Goal: Find specific page/section: Find specific page/section

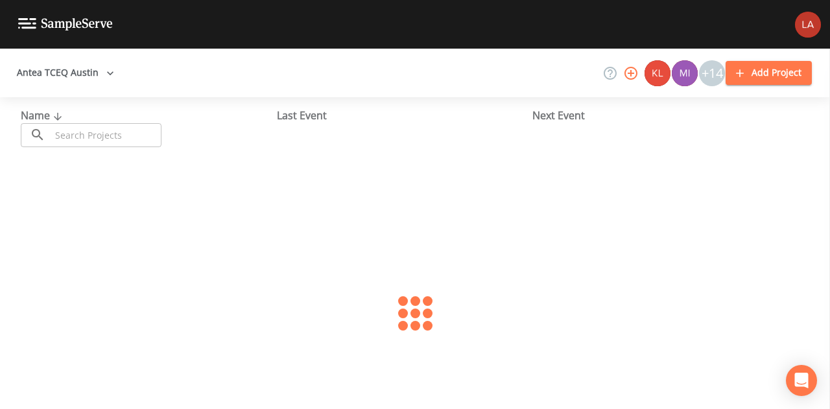
click at [81, 72] on button "Antea TCEQ Austin" at bounding box center [66, 73] width 108 height 24
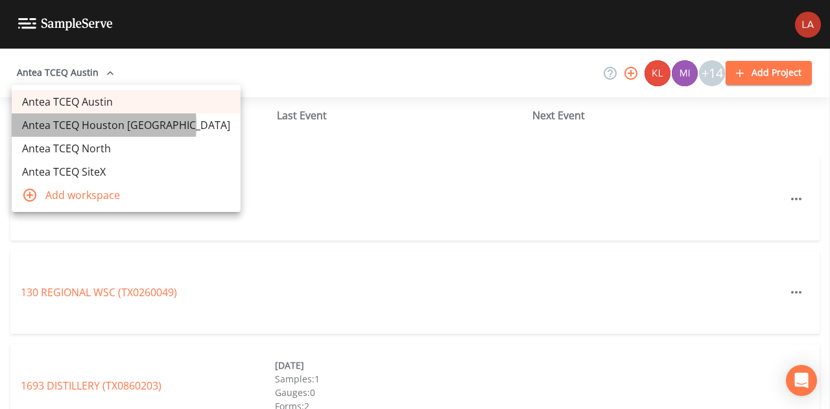
click at [83, 125] on link "Antea TCEQ Houston [GEOGRAPHIC_DATA]" at bounding box center [126, 125] width 229 height 23
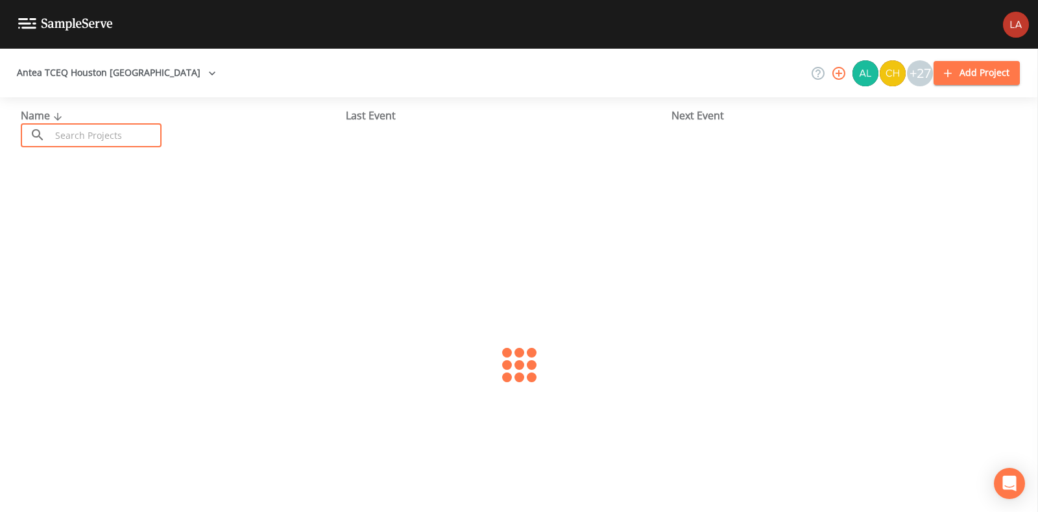
click at [123, 126] on input "text" at bounding box center [106, 135] width 111 height 24
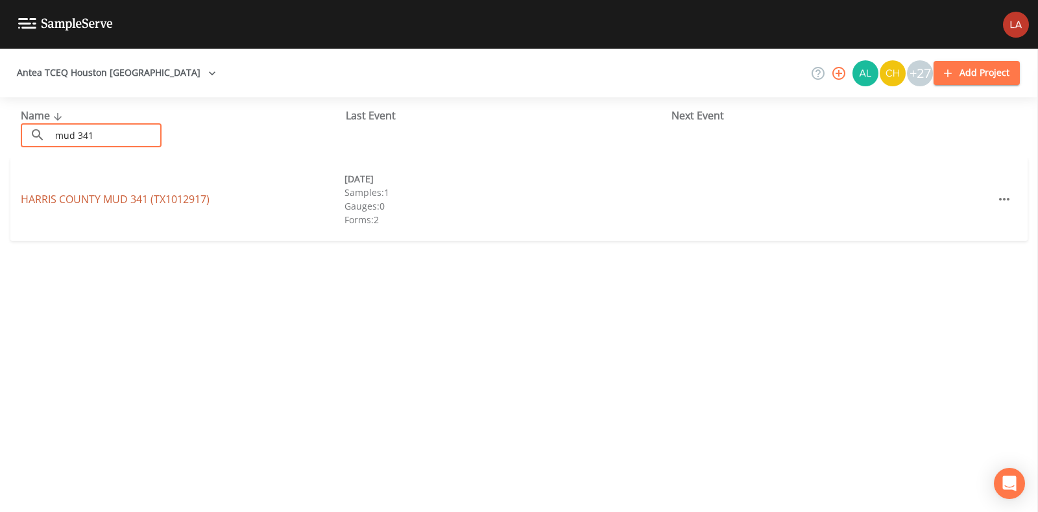
type input "mud 341"
click at [69, 199] on link "[GEOGRAPHIC_DATA] 341 (TX1012917)" at bounding box center [115, 199] width 189 height 14
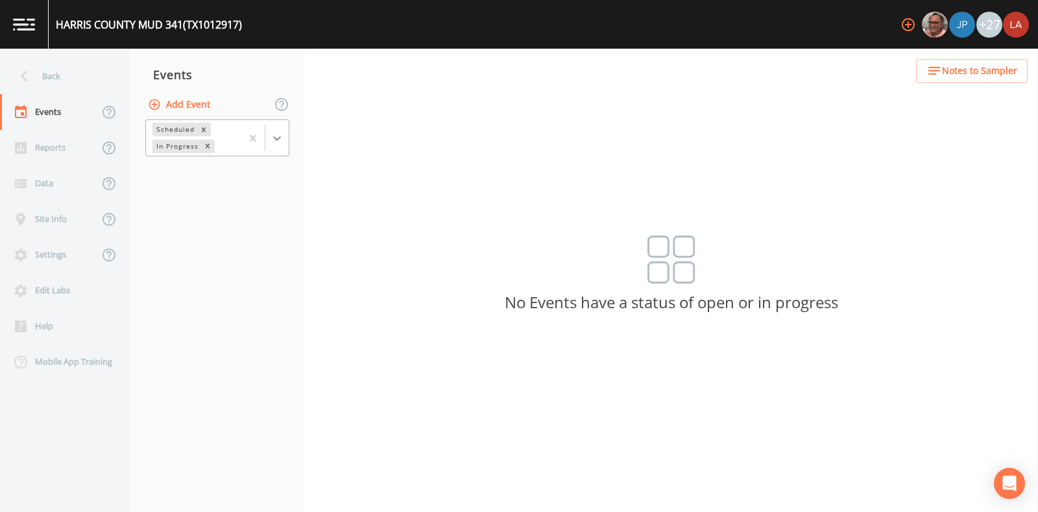
click at [285, 134] on div at bounding box center [276, 138] width 23 height 23
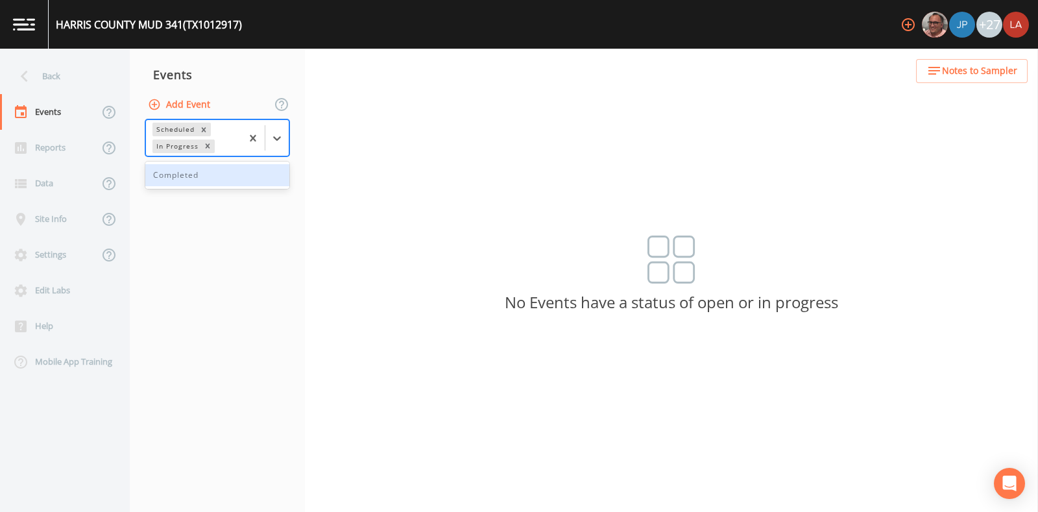
click at [188, 171] on div "Completed" at bounding box center [217, 175] width 144 height 22
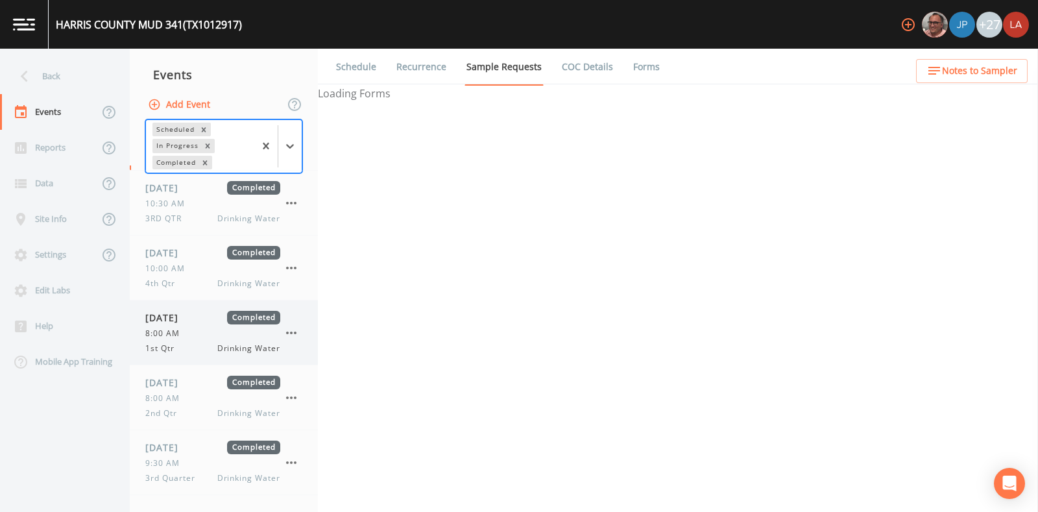
scroll to position [108, 0]
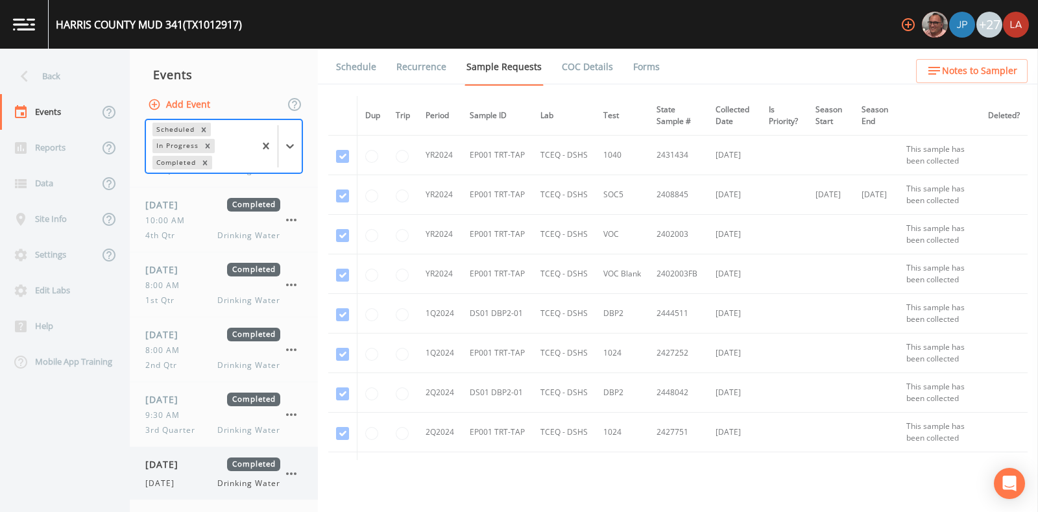
click at [200, 487] on div "[DATE] Drinking Water" at bounding box center [212, 484] width 135 height 12
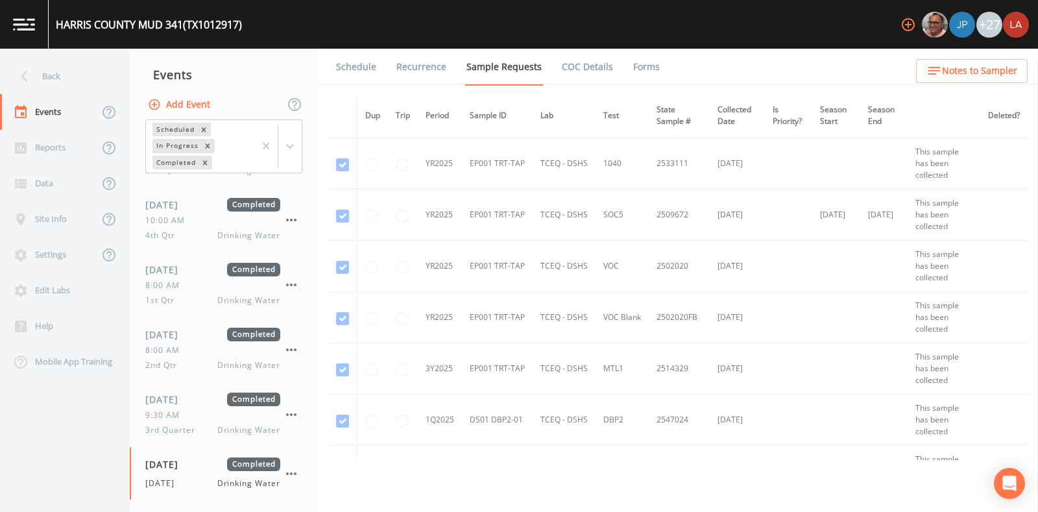
scroll to position [892, 0]
click at [157, 400] on span "[DATE]" at bounding box center [166, 400] width 42 height 14
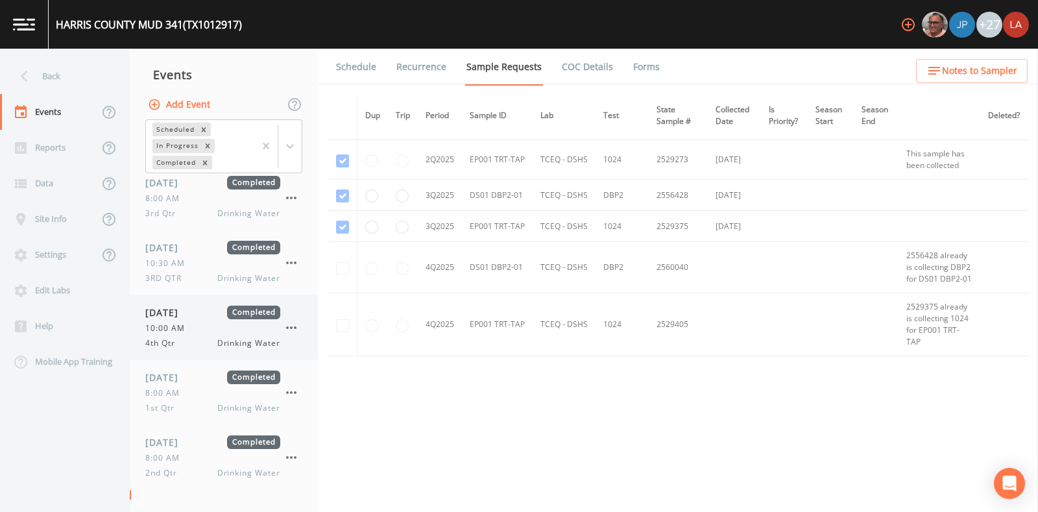
scroll to position [108, 0]
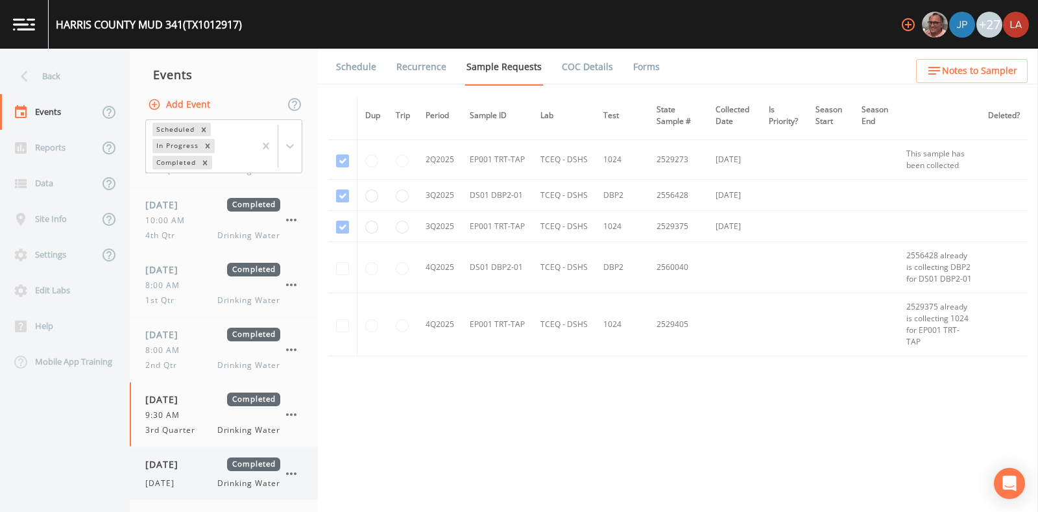
click at [172, 475] on div "[DATE] Completed [DATE] Drinking Water" at bounding box center [212, 473] width 135 height 32
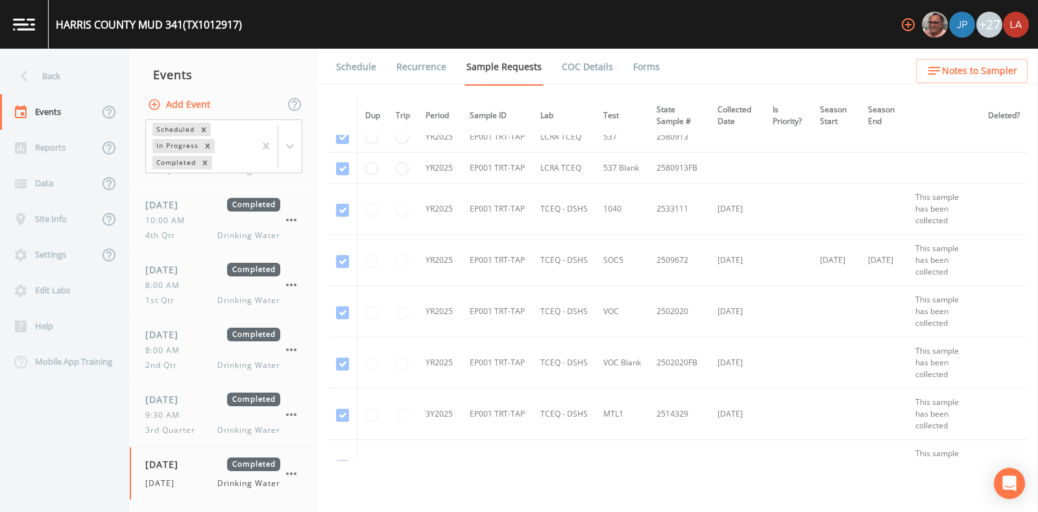
scroll to position [1102, 0]
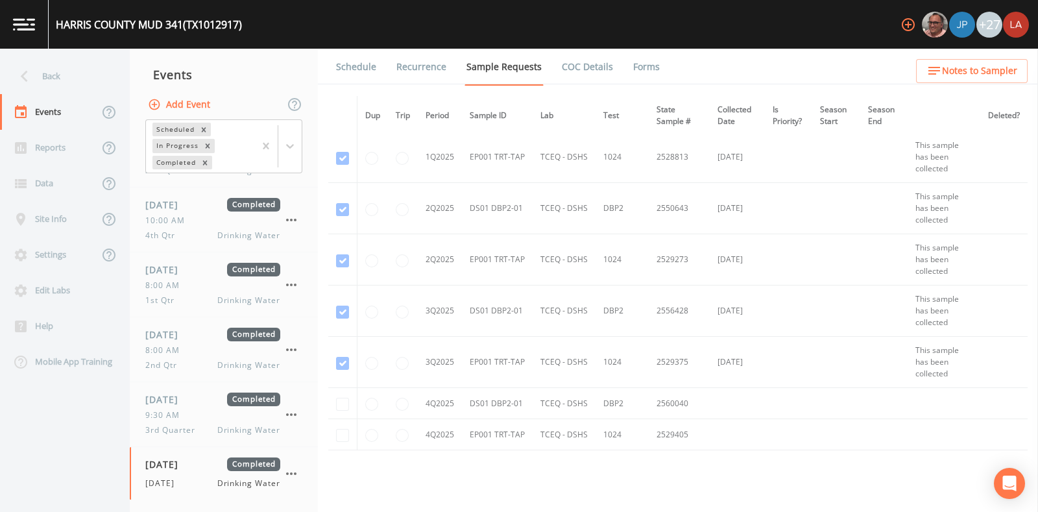
click at [373, 60] on link "Schedule" at bounding box center [356, 67] width 44 height 36
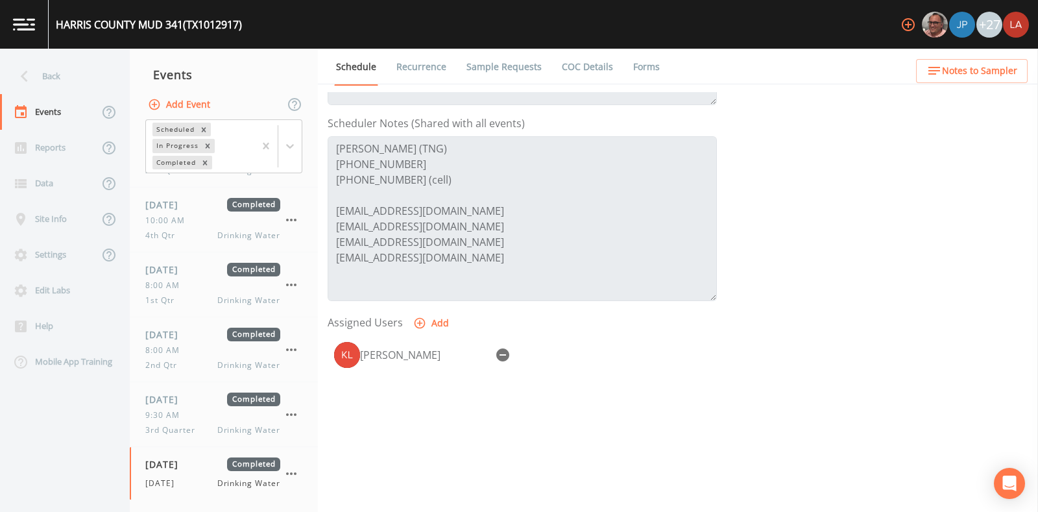
scroll to position [239, 0]
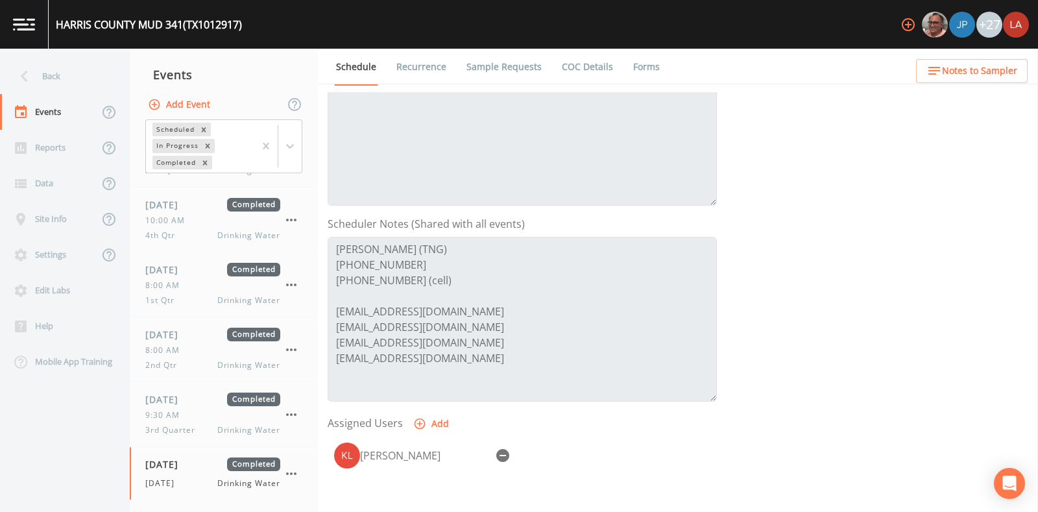
click at [620, 73] on li "Forms" at bounding box center [638, 67] width 47 height 36
click at [640, 69] on link "Forms" at bounding box center [646, 67] width 30 height 36
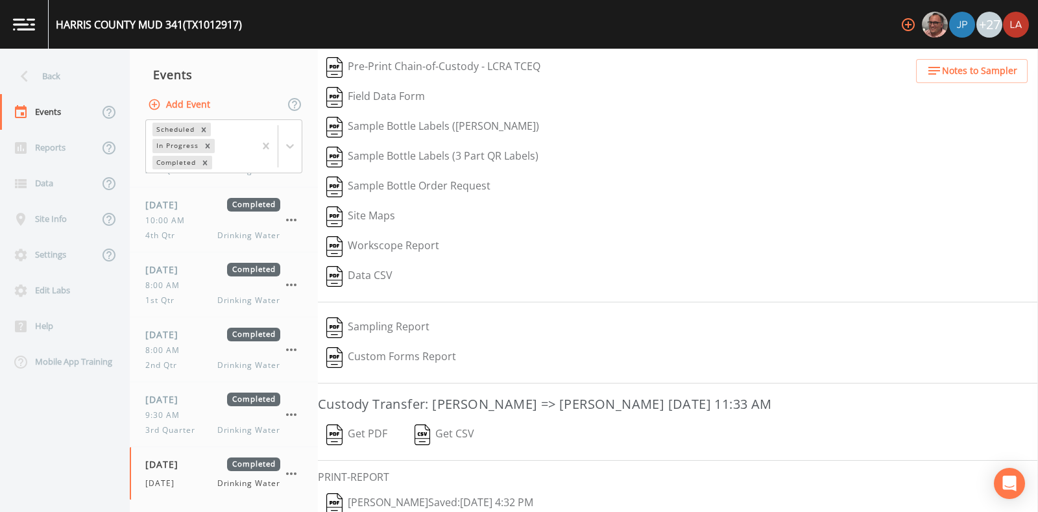
scroll to position [110, 0]
